Goal: Task Accomplishment & Management: Manage account settings

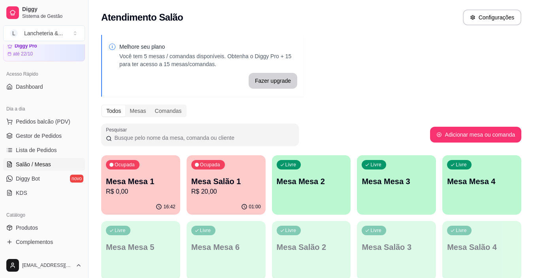
scroll to position [47, 0]
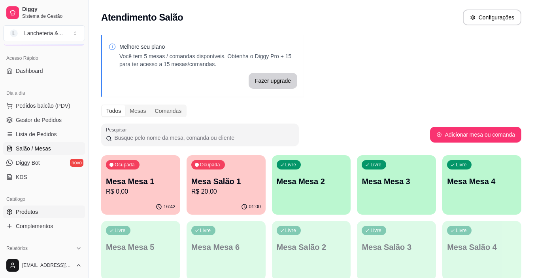
click at [31, 215] on span "Produtos" at bounding box center [27, 212] width 22 height 8
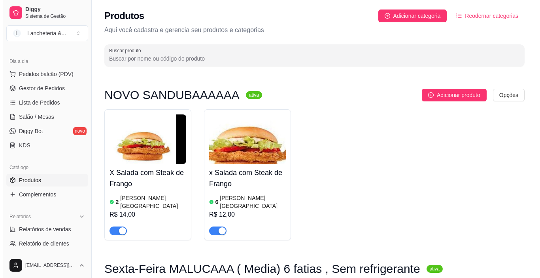
scroll to position [95, 0]
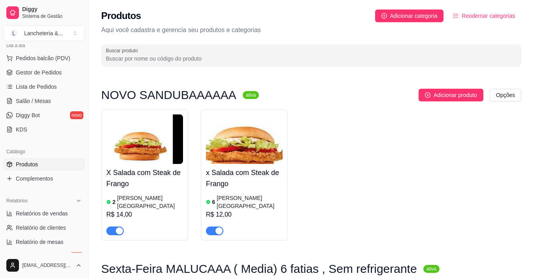
click at [508, 267] on html "Diggy Sistema de Gestão L Lancheteria & ... Loja aberta Diggy Pro até 22/10 Ace…" at bounding box center [267, 139] width 534 height 278
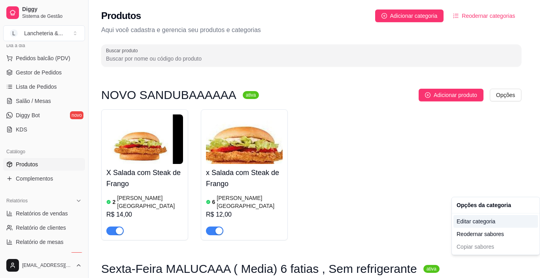
click at [485, 219] on div "Editar categoria" at bounding box center [495, 221] width 85 height 13
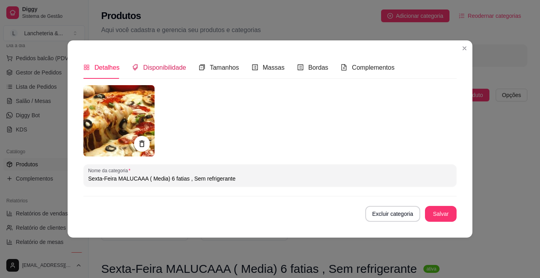
click at [179, 64] on span "Disponibilidade" at bounding box center [164, 67] width 43 height 7
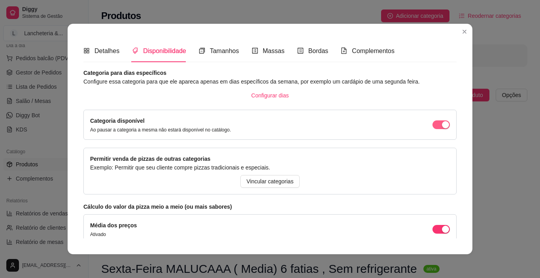
click at [442, 126] on div "button" at bounding box center [445, 124] width 7 height 7
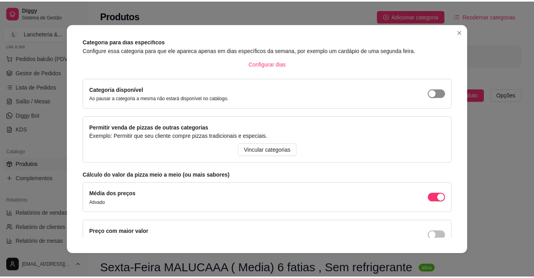
scroll to position [2, 0]
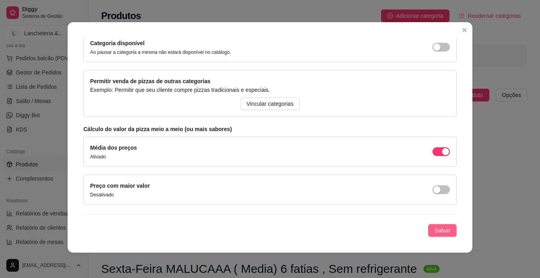
click at [436, 230] on span "Salvar" at bounding box center [442, 230] width 16 height 9
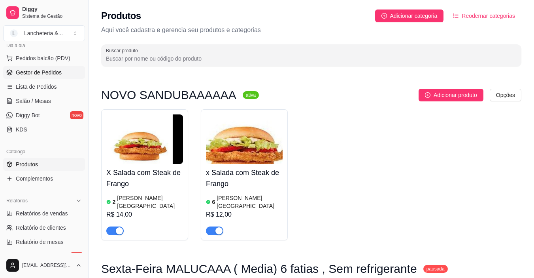
click at [46, 74] on span "Gestor de Pedidos" at bounding box center [39, 72] width 46 height 8
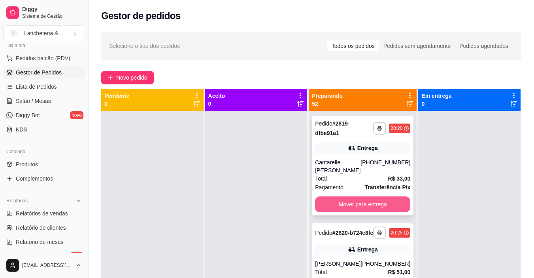
click at [349, 196] on button "Mover para entrega" at bounding box center [362, 204] width 95 height 16
click at [349, 196] on div "Mover para entrega" at bounding box center [362, 204] width 95 height 16
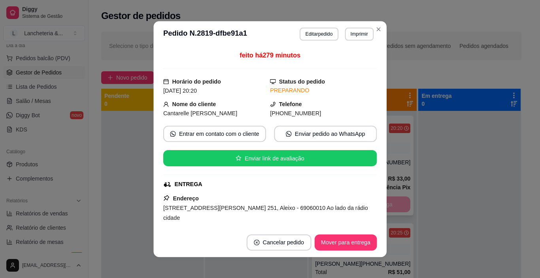
click at [349, 193] on div "Endereço [STREET_ADDRESS][PERSON_NAME] 251, Aleixo - 69060010 Ao lado da rádio …" at bounding box center [270, 227] width 214 height 68
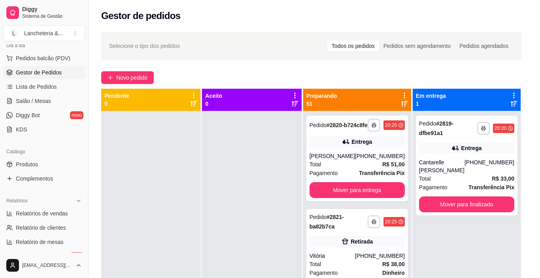
click at [349, 192] on div "Endereço [STREET_ADDRESS][PERSON_NAME] 251, Aleixo - 69060010 Ao lado da rádio …" at bounding box center [270, 225] width 209 height 66
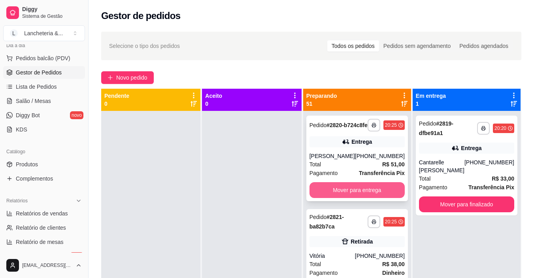
click at [341, 196] on button "Mover para entrega" at bounding box center [357, 190] width 95 height 16
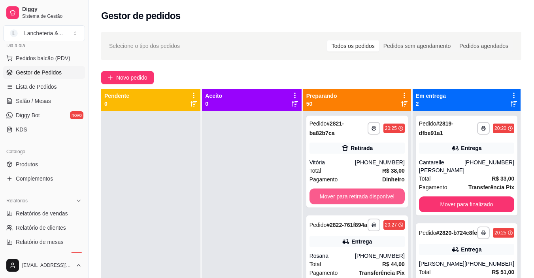
click at [341, 196] on button "Mover para retirada disponível" at bounding box center [357, 196] width 95 height 16
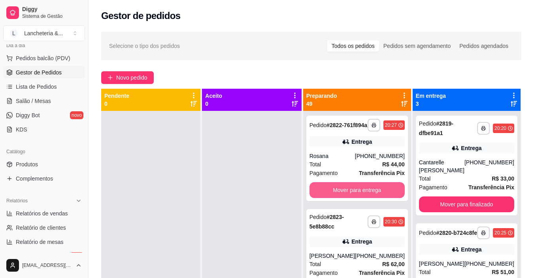
click at [341, 196] on button "Mover para entrega" at bounding box center [357, 190] width 95 height 16
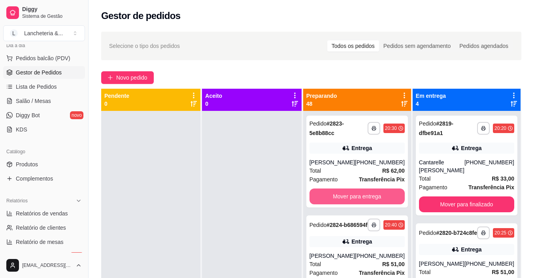
click at [341, 196] on button "Mover para entrega" at bounding box center [357, 196] width 95 height 16
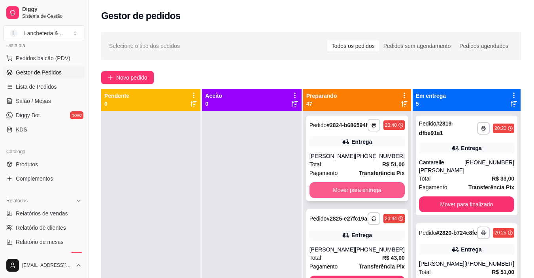
click at [341, 196] on button "Mover para entrega" at bounding box center [357, 190] width 95 height 16
click at [341, 196] on button "Mover para entrega" at bounding box center [357, 189] width 93 height 15
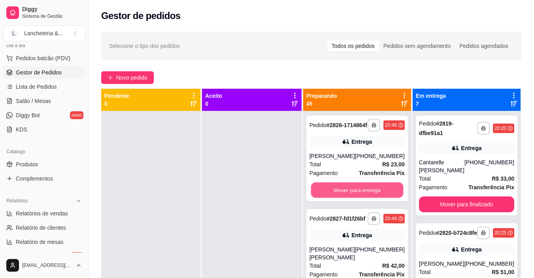
click at [341, 196] on button "Mover para entrega" at bounding box center [357, 189] width 93 height 15
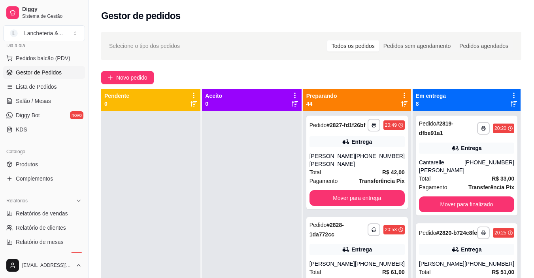
click at [341, 196] on div "**********" at bounding box center [357, 161] width 102 height 93
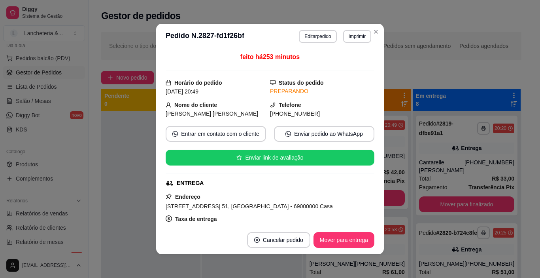
click at [391, 200] on button "Mover para entrega" at bounding box center [357, 198] width 95 height 16
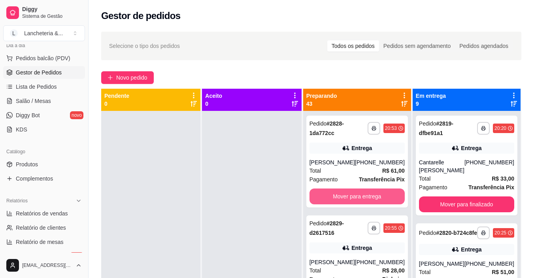
click at [391, 200] on button "Mover para entrega" at bounding box center [357, 196] width 95 height 16
click at [391, 200] on button "Mover para entrega" at bounding box center [357, 196] width 93 height 15
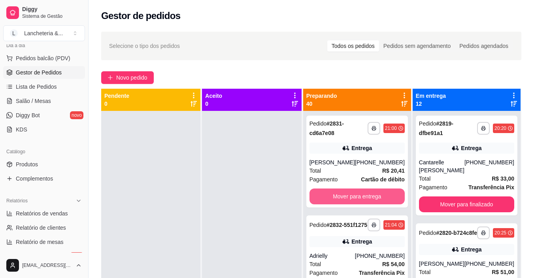
click at [391, 200] on button "Mover para entrega" at bounding box center [357, 196] width 95 height 16
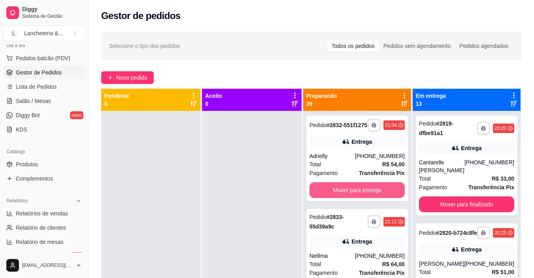
click at [391, 198] on button "Mover para entrega" at bounding box center [357, 190] width 95 height 16
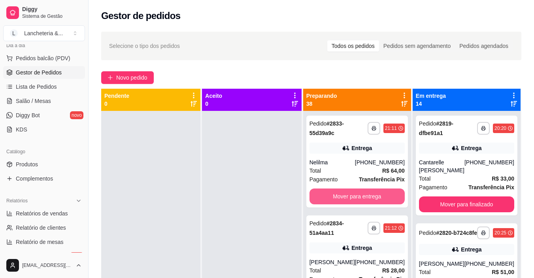
click at [391, 200] on button "Mover para entrega" at bounding box center [357, 196] width 95 height 16
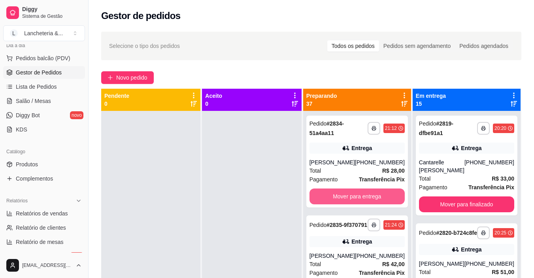
click at [391, 200] on button "Mover para entrega" at bounding box center [357, 196] width 95 height 16
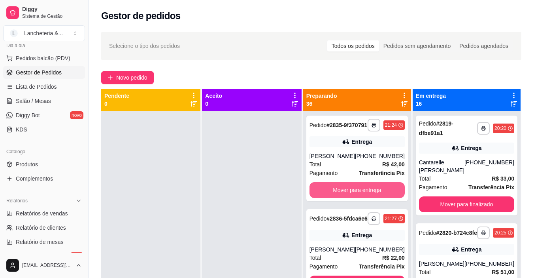
click at [391, 198] on button "Mover para entrega" at bounding box center [357, 190] width 95 height 16
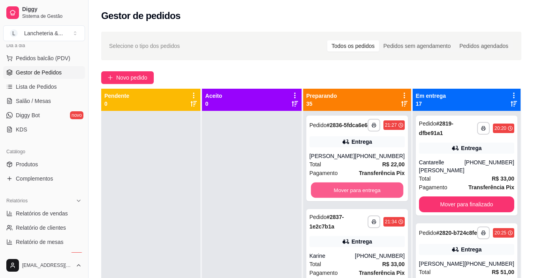
click at [391, 198] on button "Mover para entrega" at bounding box center [357, 189] width 93 height 15
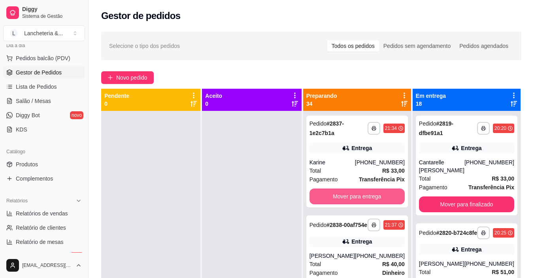
click at [391, 200] on button "Mover para entrega" at bounding box center [357, 196] width 95 height 16
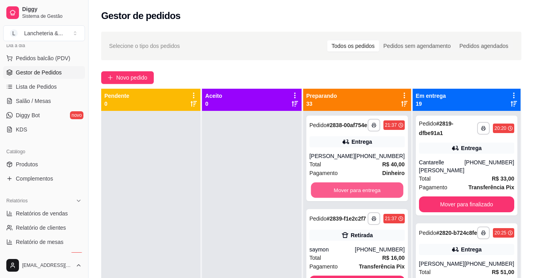
click at [391, 198] on button "Mover para entrega" at bounding box center [357, 189] width 93 height 15
click at [391, 198] on button "Mover para retirada disponível" at bounding box center [357, 190] width 95 height 16
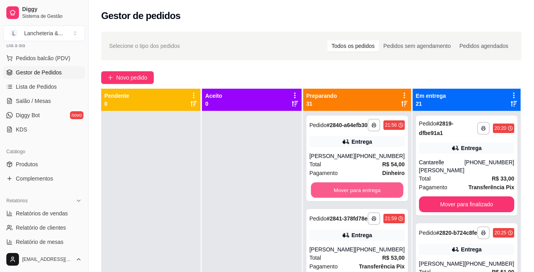
click at [391, 198] on button "Mover para entrega" at bounding box center [357, 189] width 93 height 15
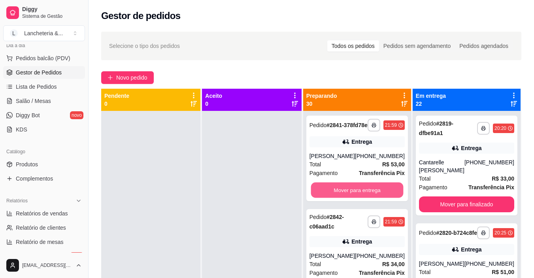
click at [391, 198] on button "Mover para entrega" at bounding box center [357, 189] width 93 height 15
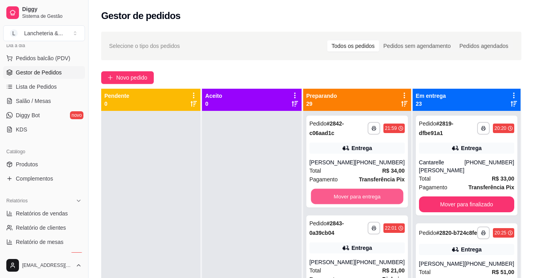
click at [391, 200] on button "Mover para entrega" at bounding box center [357, 196] width 93 height 15
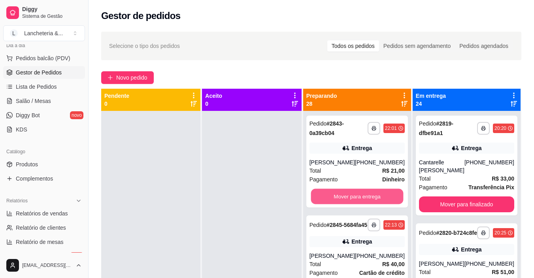
click at [391, 200] on button "Mover para entrega" at bounding box center [357, 196] width 93 height 15
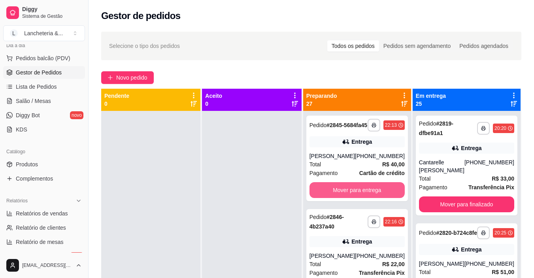
click at [391, 198] on button "Mover para entrega" at bounding box center [357, 190] width 95 height 16
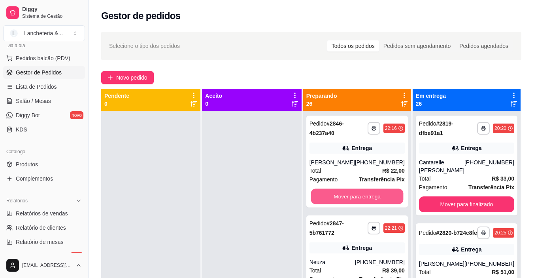
click at [391, 200] on button "Mover para entrega" at bounding box center [357, 196] width 93 height 15
click at [391, 200] on button "Mover para entrega" at bounding box center [357, 196] width 95 height 16
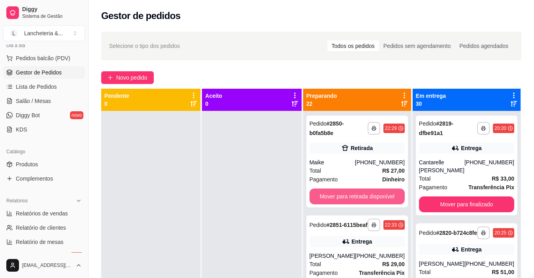
click at [391, 200] on button "Mover para retirada disponível" at bounding box center [357, 196] width 95 height 16
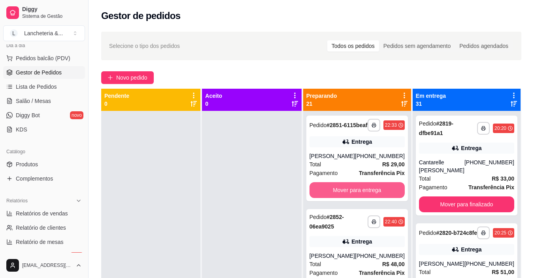
click at [391, 198] on button "Mover para entrega" at bounding box center [357, 190] width 95 height 16
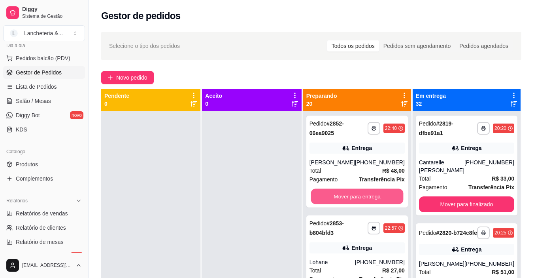
click at [391, 200] on button "Mover para entrega" at bounding box center [357, 196] width 93 height 15
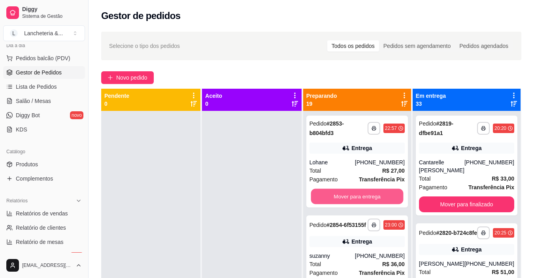
click at [391, 200] on button "Mover para entrega" at bounding box center [357, 196] width 93 height 15
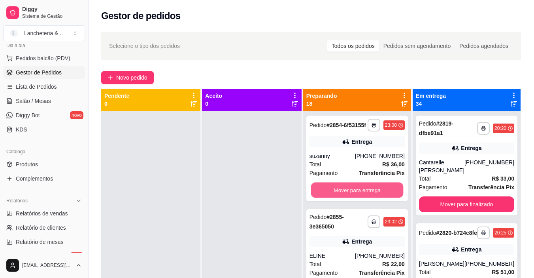
click at [391, 198] on button "Mover para entrega" at bounding box center [357, 189] width 93 height 15
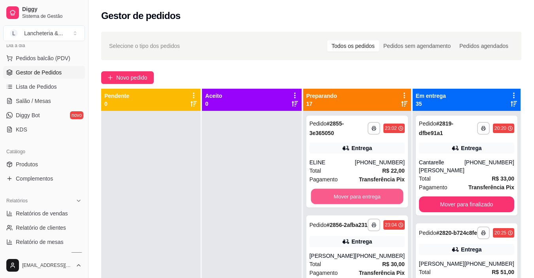
click at [391, 200] on button "Mover para entrega" at bounding box center [357, 196] width 93 height 15
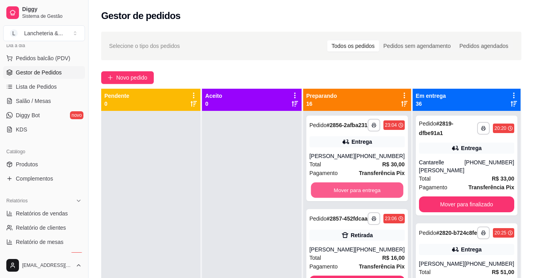
click at [391, 198] on button "Mover para entrega" at bounding box center [357, 189] width 93 height 15
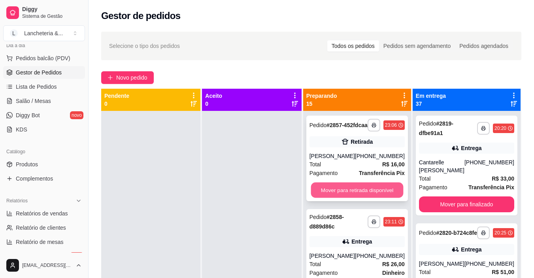
click at [391, 198] on button "Mover para retirada disponível" at bounding box center [357, 189] width 93 height 15
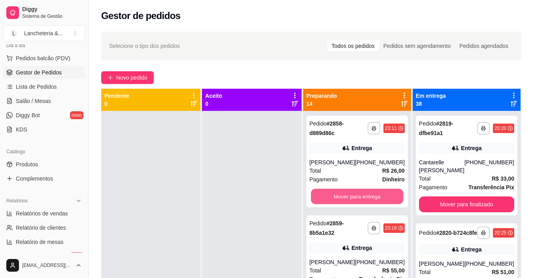
click at [391, 200] on button "Mover para entrega" at bounding box center [357, 196] width 93 height 15
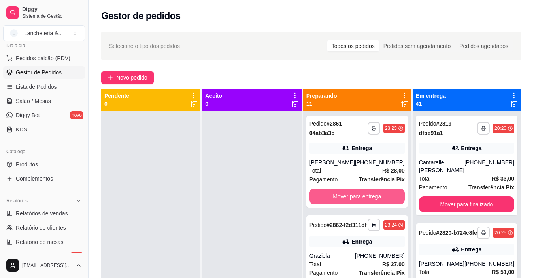
click at [391, 200] on button "Mover para entrega" at bounding box center [357, 196] width 95 height 16
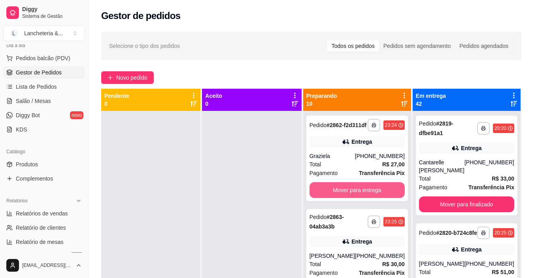
click at [391, 198] on button "Mover para entrega" at bounding box center [357, 190] width 95 height 16
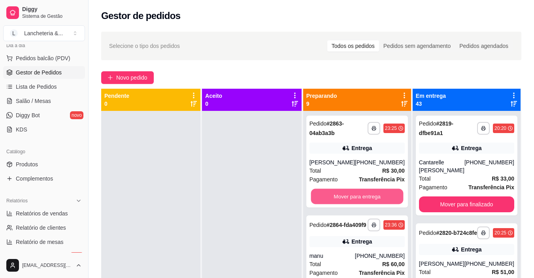
click at [391, 200] on button "Mover para entrega" at bounding box center [357, 196] width 93 height 15
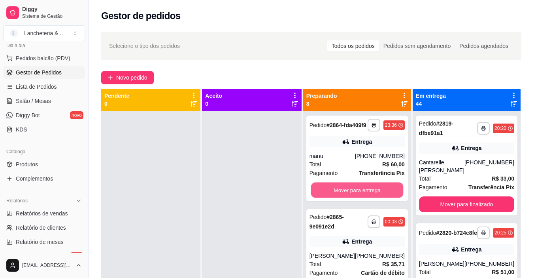
click at [391, 198] on button "Mover para entrega" at bounding box center [357, 189] width 93 height 15
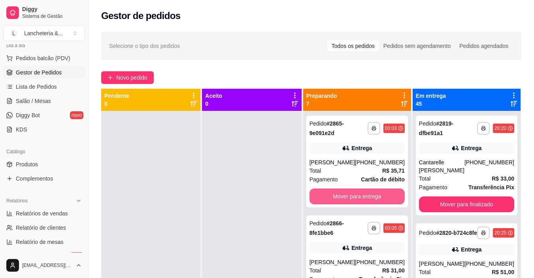
click at [391, 200] on button "Mover para entrega" at bounding box center [357, 196] width 95 height 16
click at [391, 200] on button "Mover para entrega" at bounding box center [357, 196] width 93 height 15
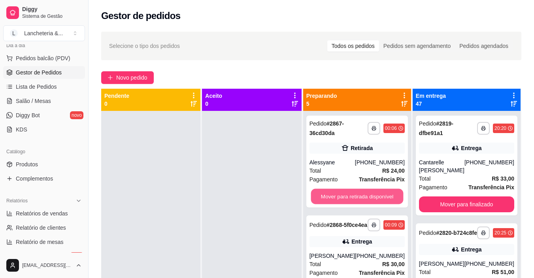
click at [391, 200] on button "Mover para retirada disponível" at bounding box center [357, 196] width 93 height 15
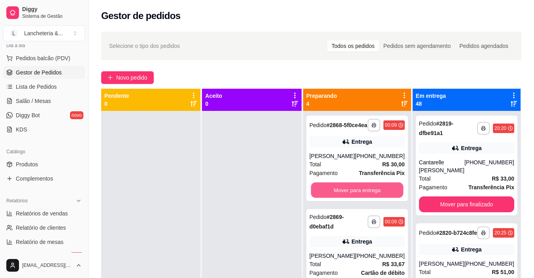
click at [391, 198] on button "Mover para entrega" at bounding box center [357, 189] width 93 height 15
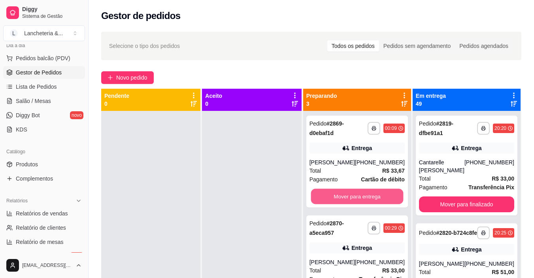
click at [391, 200] on button "Mover para entrega" at bounding box center [357, 196] width 93 height 15
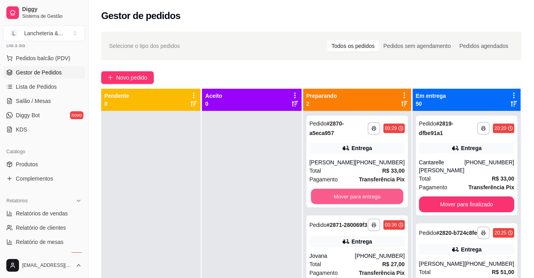
click at [391, 200] on button "Mover para entrega" at bounding box center [357, 196] width 93 height 15
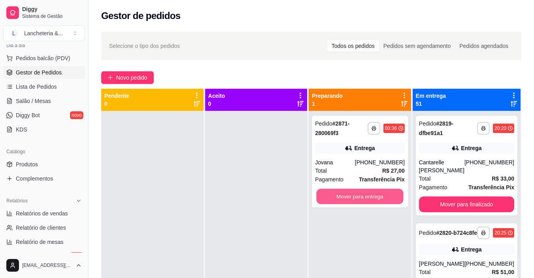
click at [391, 200] on button "Mover para entrega" at bounding box center [360, 196] width 87 height 15
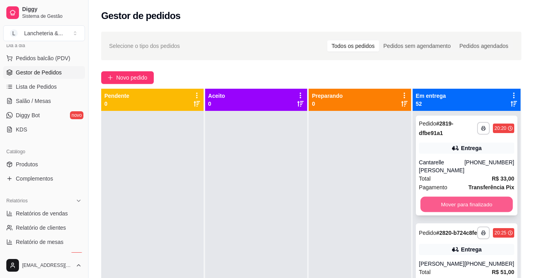
click at [422, 196] on button "Mover para finalizado" at bounding box center [466, 203] width 93 height 15
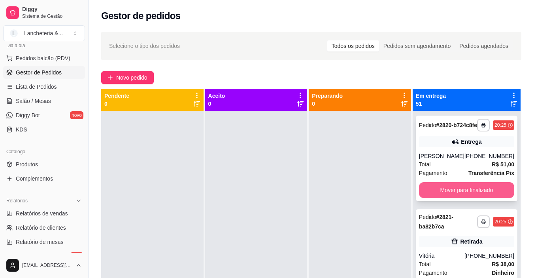
click at [423, 196] on button "Mover para finalizado" at bounding box center [466, 190] width 95 height 16
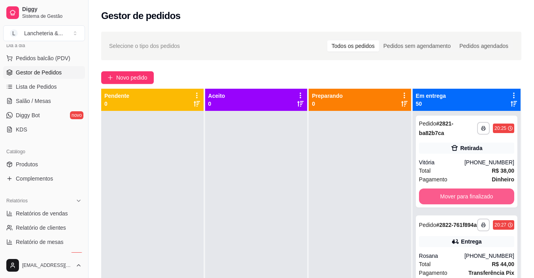
click at [423, 196] on button "Mover para finalizado" at bounding box center [466, 196] width 95 height 16
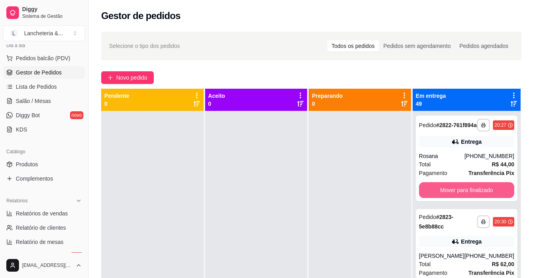
click at [423, 196] on button "Mover para finalizado" at bounding box center [466, 190] width 95 height 16
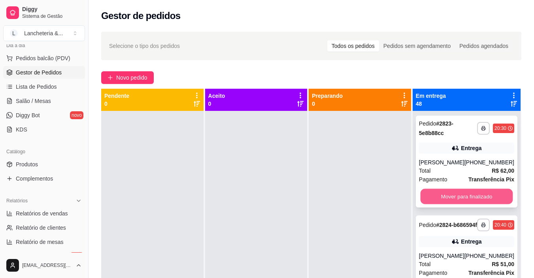
click at [436, 195] on button "Mover para finalizado" at bounding box center [466, 196] width 93 height 15
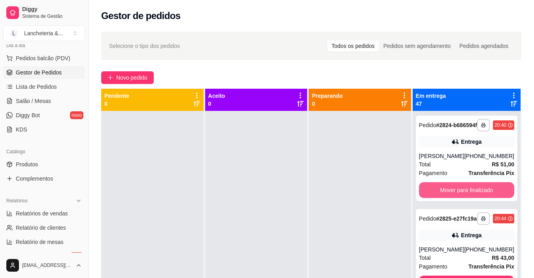
click at [436, 195] on button "Mover para finalizado" at bounding box center [466, 190] width 95 height 16
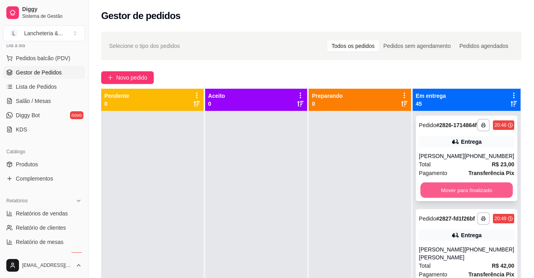
click at [437, 195] on button "Mover para finalizado" at bounding box center [466, 189] width 93 height 15
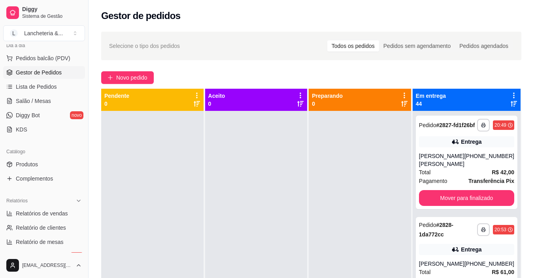
click at [437, 195] on div "**********" at bounding box center [467, 161] width 102 height 93
click at [438, 198] on button "Mover para finalizado" at bounding box center [466, 197] width 93 height 15
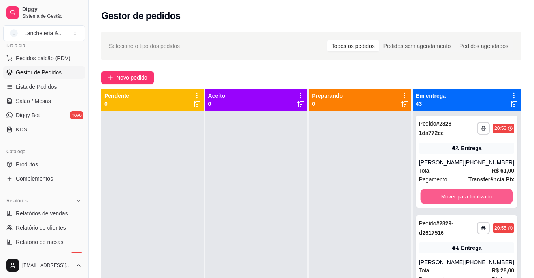
click at [438, 198] on button "Mover para finalizado" at bounding box center [466, 196] width 93 height 15
click at [438, 198] on button "Mover para finalizado" at bounding box center [466, 196] width 95 height 16
click at [438, 198] on button "Mover para finalizado" at bounding box center [466, 196] width 93 height 15
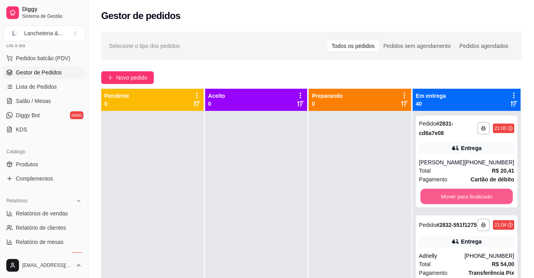
click at [438, 198] on button "Mover para finalizado" at bounding box center [466, 196] width 93 height 15
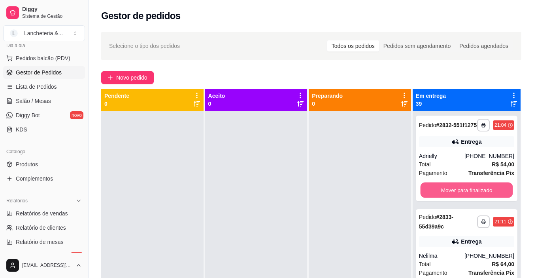
click at [438, 198] on button "Mover para finalizado" at bounding box center [466, 189] width 93 height 15
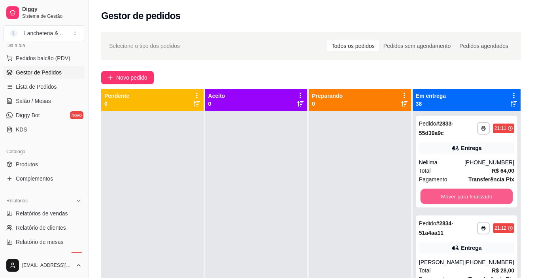
click at [438, 198] on button "Mover para finalizado" at bounding box center [466, 196] width 93 height 15
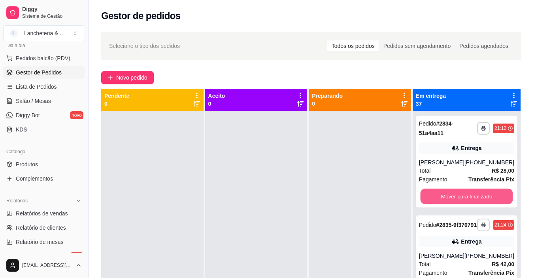
click at [438, 198] on button "Mover para finalizado" at bounding box center [466, 196] width 93 height 15
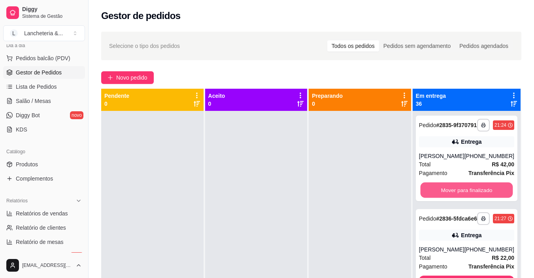
click at [438, 198] on button "Mover para finalizado" at bounding box center [466, 189] width 93 height 15
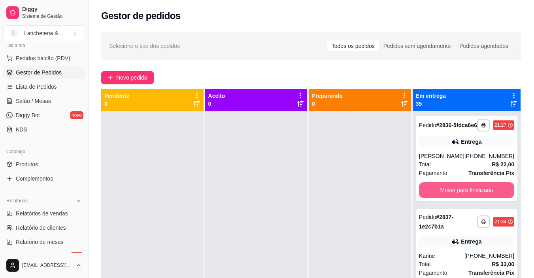
click at [438, 198] on button "Mover para finalizado" at bounding box center [466, 190] width 95 height 16
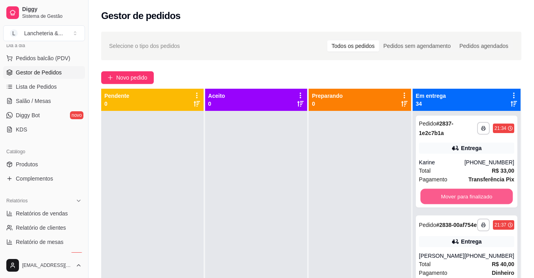
click at [438, 198] on button "Mover para finalizado" at bounding box center [466, 196] width 93 height 15
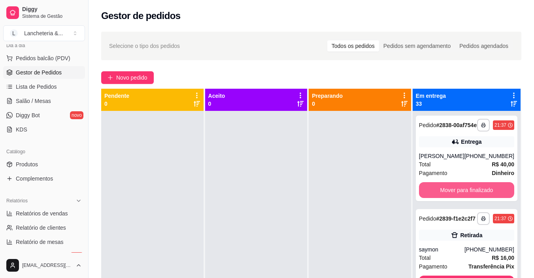
click at [438, 198] on button "Mover para finalizado" at bounding box center [466, 190] width 95 height 16
click at [438, 198] on button "Mover para finalizado" at bounding box center [466, 189] width 93 height 15
click at [438, 198] on button "Mover para finalizado" at bounding box center [466, 190] width 95 height 16
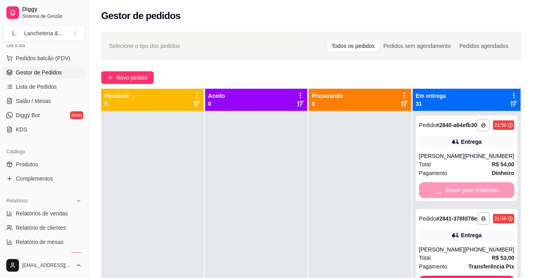
click at [438, 275] on button "Mover para finalizado" at bounding box center [466, 283] width 95 height 16
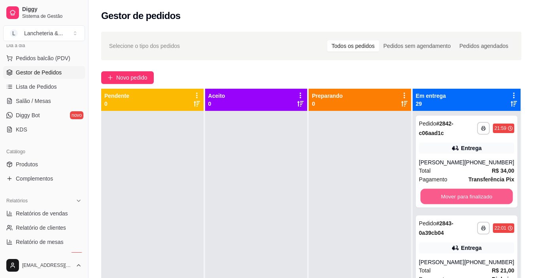
click at [438, 198] on button "Mover para finalizado" at bounding box center [466, 196] width 93 height 15
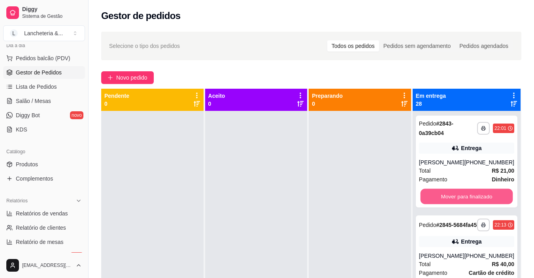
click at [438, 198] on button "Mover para finalizado" at bounding box center [466, 196] width 93 height 15
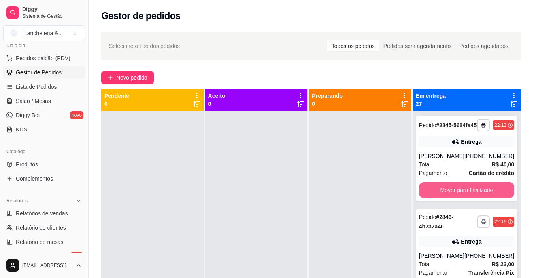
click at [438, 198] on button "Mover para finalizado" at bounding box center [466, 190] width 95 height 16
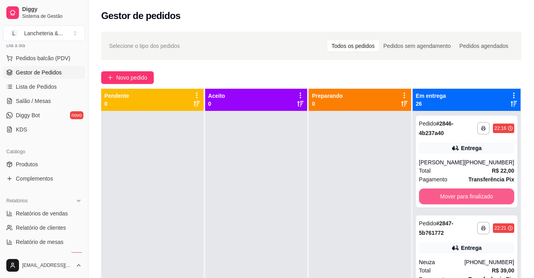
click at [438, 198] on button "Mover para finalizado" at bounding box center [466, 196] width 95 height 16
click at [438, 198] on button "Mover para finalizado" at bounding box center [466, 196] width 93 height 15
click at [438, 198] on button "Mover para finalizado" at bounding box center [466, 196] width 95 height 16
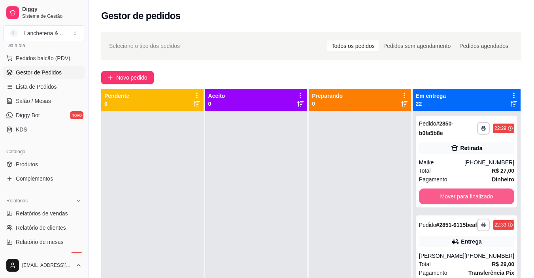
click at [438, 198] on button "Mover para finalizado" at bounding box center [466, 196] width 95 height 16
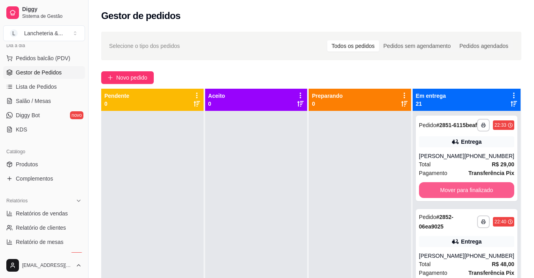
click at [438, 198] on button "Mover para finalizado" at bounding box center [466, 190] width 95 height 16
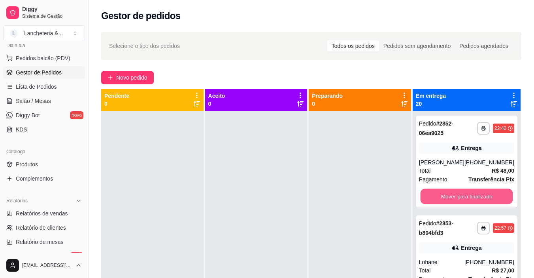
click at [438, 198] on button "Mover para finalizado" at bounding box center [466, 196] width 93 height 15
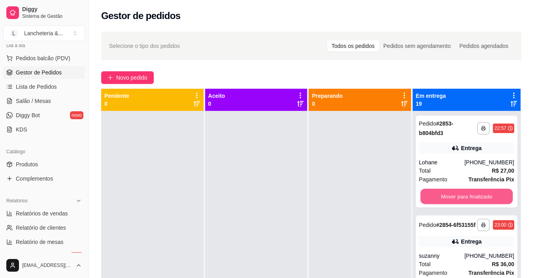
click at [438, 198] on button "Mover para finalizado" at bounding box center [466, 196] width 93 height 15
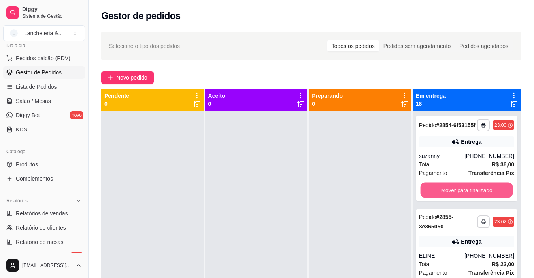
click at [438, 198] on button "Mover para finalizado" at bounding box center [466, 189] width 93 height 15
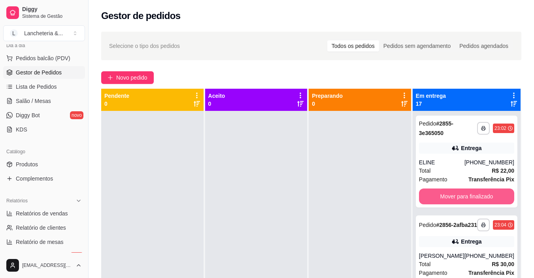
click at [438, 198] on button "Mover para finalizado" at bounding box center [466, 196] width 95 height 16
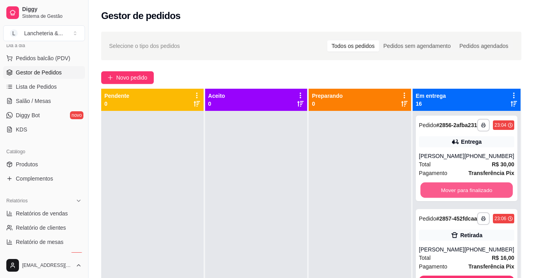
click at [438, 198] on button "Mover para finalizado" at bounding box center [466, 189] width 93 height 15
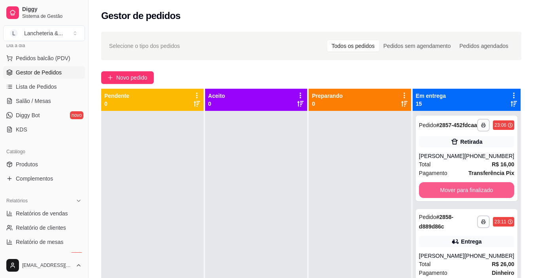
click at [438, 198] on button "Mover para finalizado" at bounding box center [466, 190] width 95 height 16
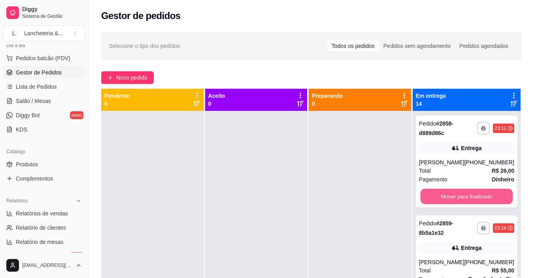
click at [438, 198] on button "Mover para finalizado" at bounding box center [466, 196] width 93 height 15
click at [438, 198] on button "Mover para finalizado" at bounding box center [466, 196] width 95 height 16
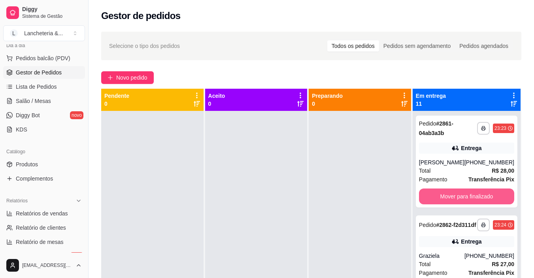
click at [438, 198] on button "Mover para finalizado" at bounding box center [466, 196] width 95 height 16
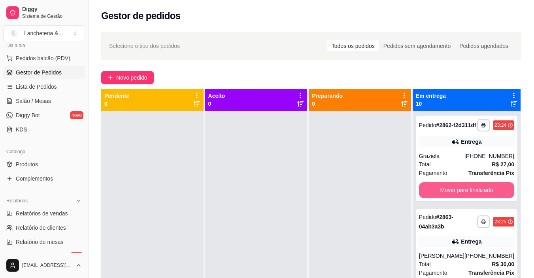
click at [438, 198] on button "Mover para finalizado" at bounding box center [466, 190] width 95 height 16
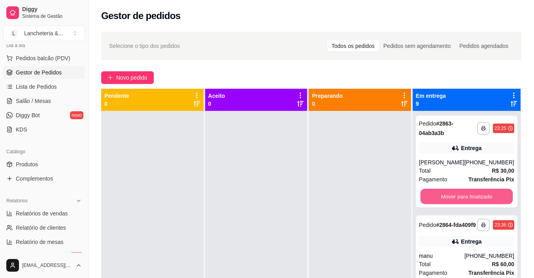
click at [438, 198] on button "Mover para finalizado" at bounding box center [466, 196] width 93 height 15
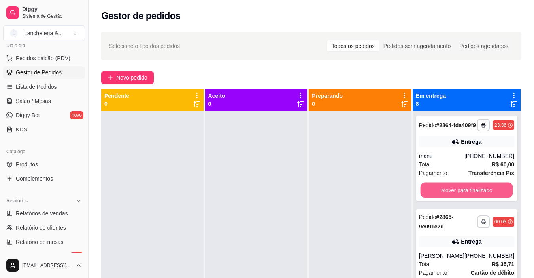
click at [438, 198] on button "Mover para finalizado" at bounding box center [466, 189] width 93 height 15
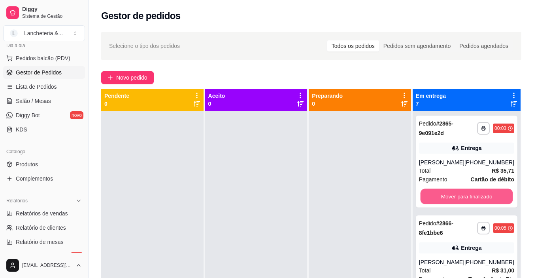
click at [438, 198] on button "Mover para finalizado" at bounding box center [466, 196] width 93 height 15
click at [438, 198] on button "Mover para finalizado" at bounding box center [466, 196] width 95 height 16
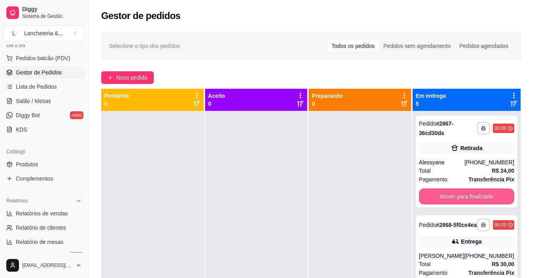
click at [438, 198] on button "Mover para finalizado" at bounding box center [466, 196] width 95 height 16
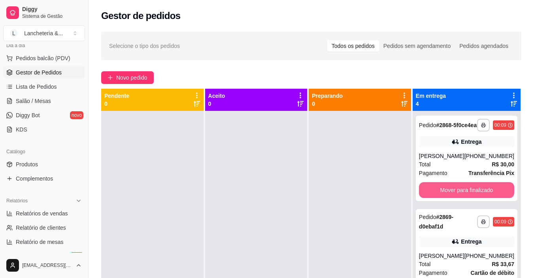
click at [438, 198] on button "Mover para finalizado" at bounding box center [466, 190] width 95 height 16
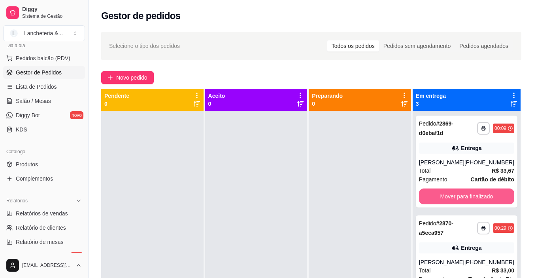
click at [438, 198] on button "Mover para finalizado" at bounding box center [466, 196] width 95 height 16
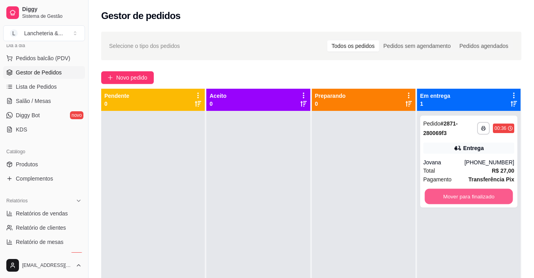
click at [438, 198] on button "Mover para finalizado" at bounding box center [469, 196] width 88 height 15
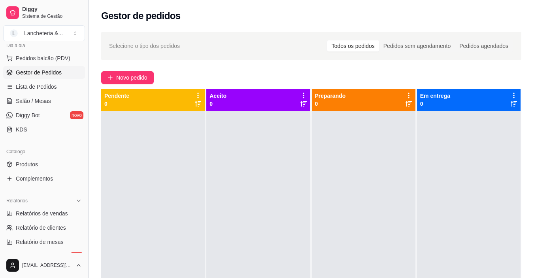
click at [87, 49] on button "Toggle Sidebar" at bounding box center [88, 139] width 6 height 278
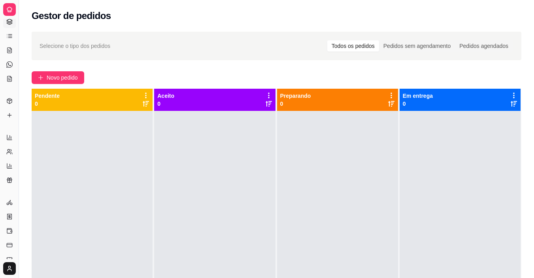
scroll to position [39, 0]
click at [17, 67] on button "Toggle Sidebar" at bounding box center [18, 139] width 6 height 278
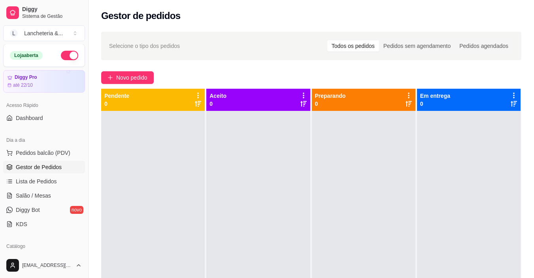
scroll to position [0, 0]
click at [61, 55] on button "button" at bounding box center [69, 55] width 17 height 9
click at [28, 181] on span "Lista de Pedidos" at bounding box center [36, 182] width 41 height 8
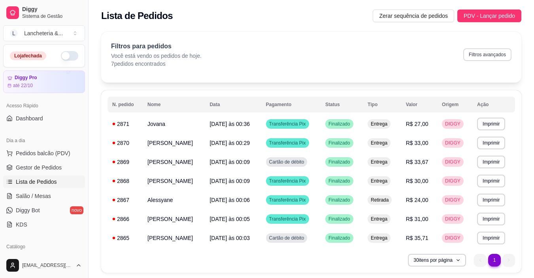
click at [487, 59] on button "Filtros avançados" at bounding box center [487, 54] width 48 height 13
select select "0"
click at [172, 243] on td "[PERSON_NAME]" at bounding box center [174, 237] width 62 height 19
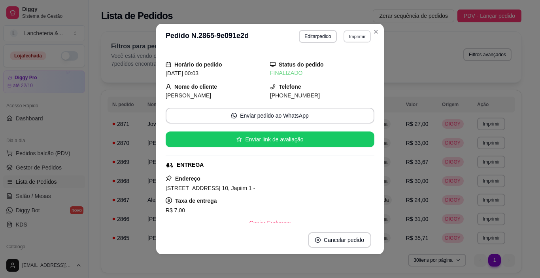
click at [350, 32] on button "Imprimir" at bounding box center [357, 36] width 27 height 12
click at [323, 68] on button "IMPRESSORA" at bounding box center [340, 64] width 57 height 13
